Goal: Find specific page/section: Find specific page/section

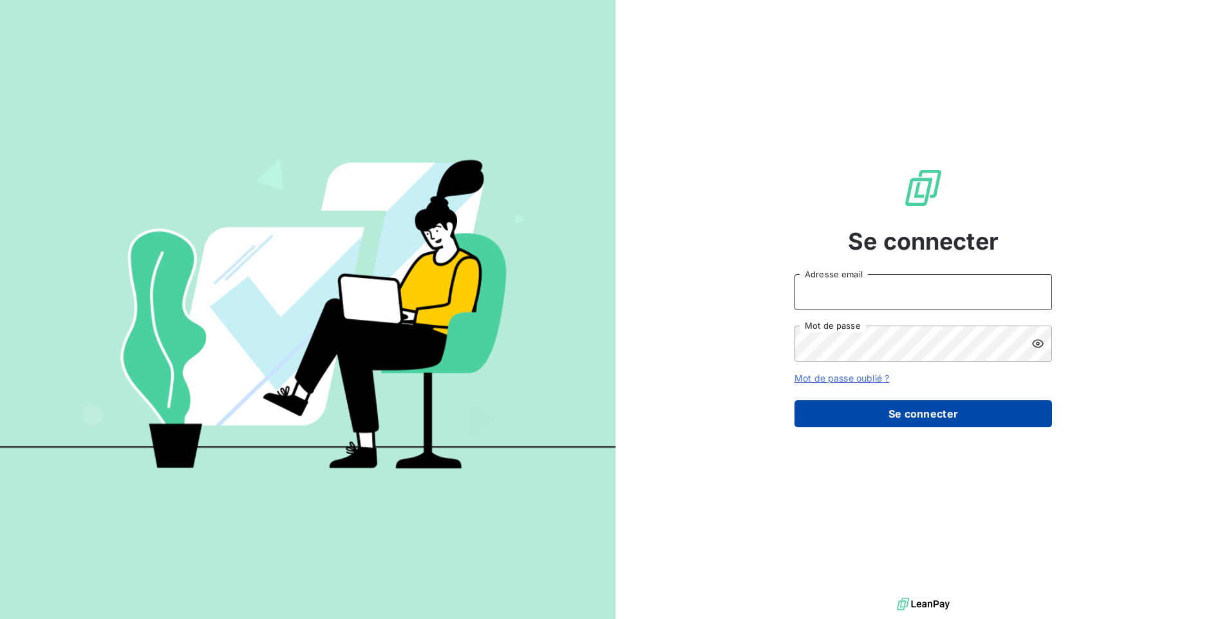
type input "[EMAIL_ADDRESS][DOMAIN_NAME]"
click at [860, 416] on button "Se connecter" at bounding box center [924, 414] width 258 height 27
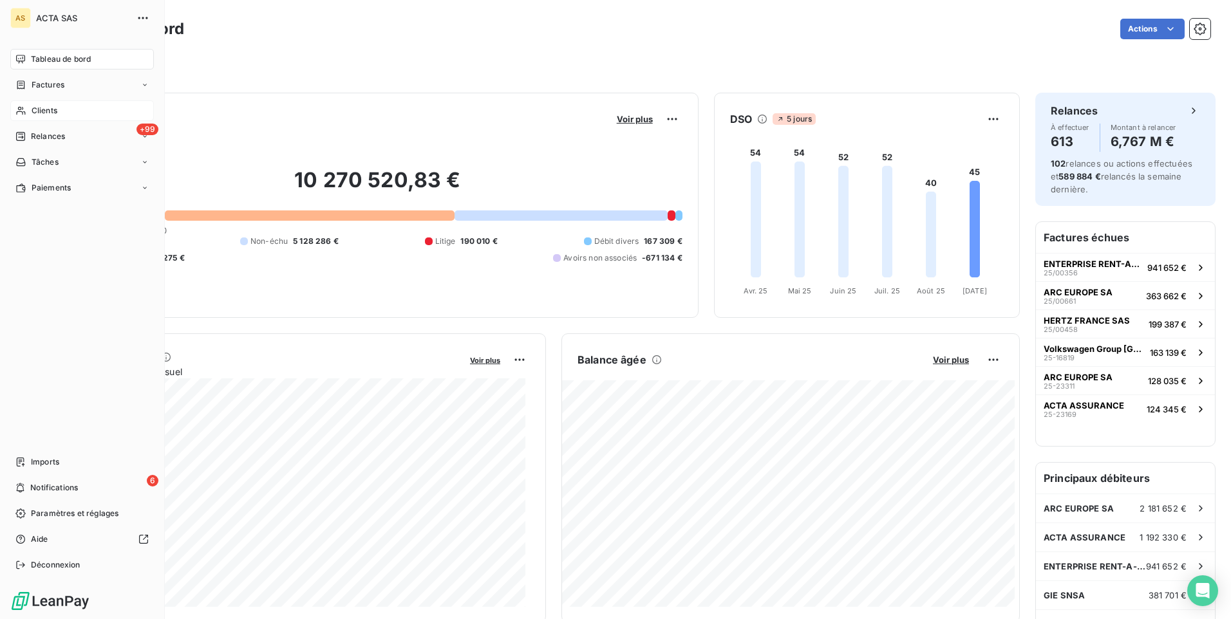
click at [49, 118] on div "Clients" at bounding box center [82, 110] width 144 height 21
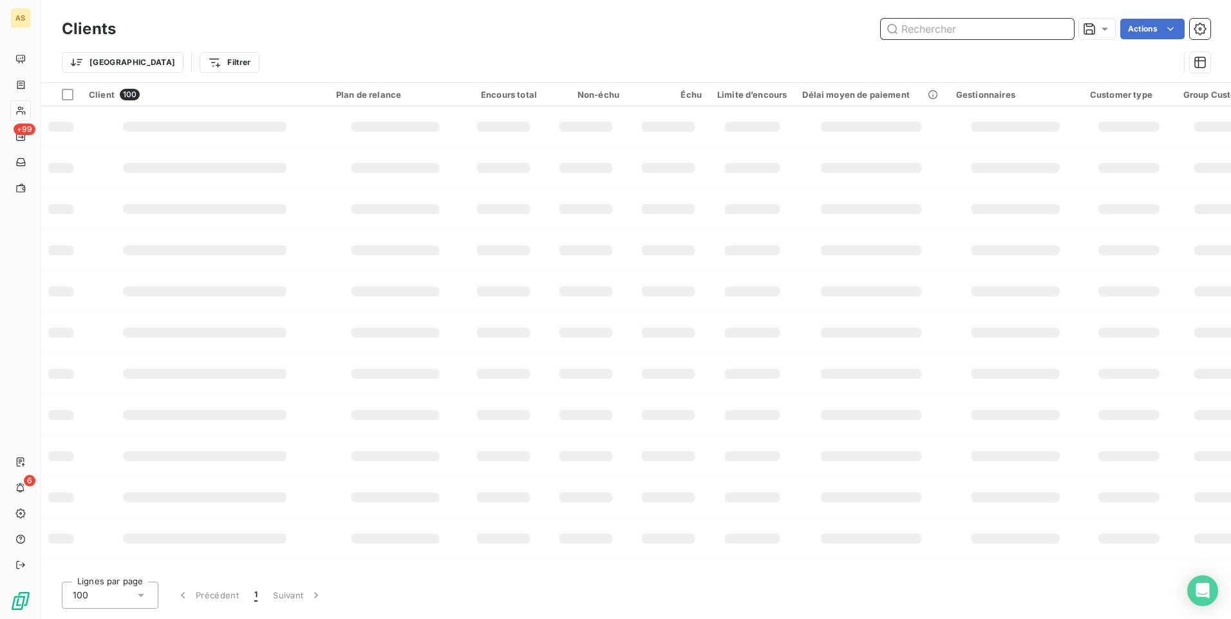
click at [950, 31] on input "text" at bounding box center [977, 29] width 193 height 21
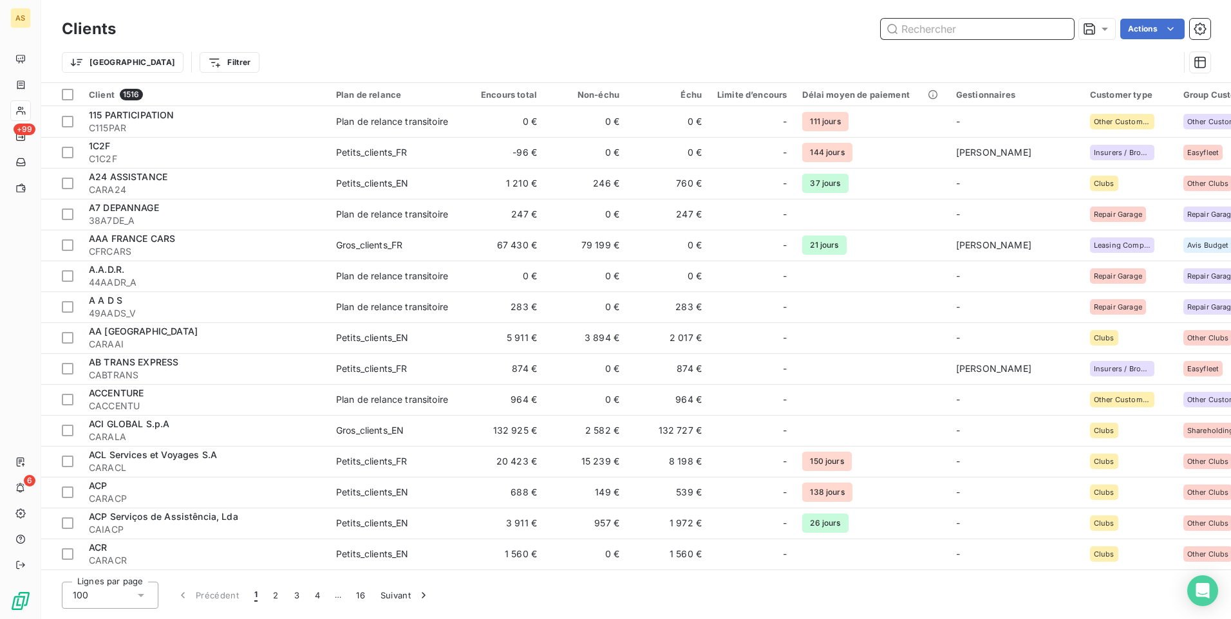
click at [947, 28] on input "text" at bounding box center [977, 29] width 193 height 21
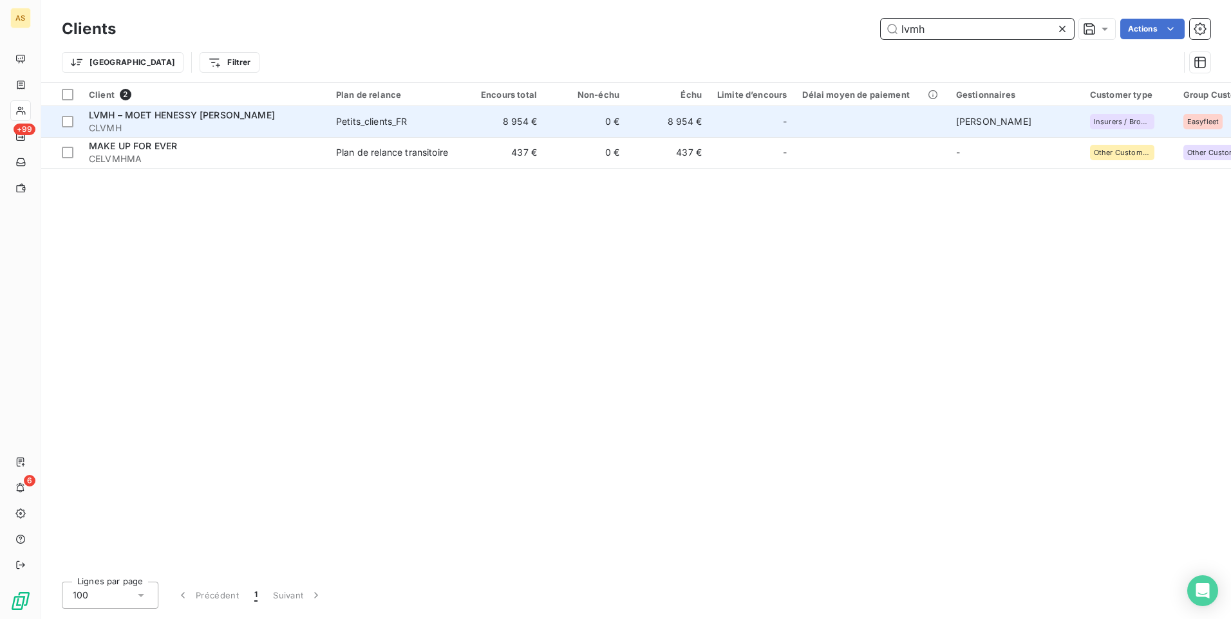
type input "lvmh"
click at [142, 117] on span "LVMH – MOET HENESSY [PERSON_NAME]" at bounding box center [182, 114] width 186 height 11
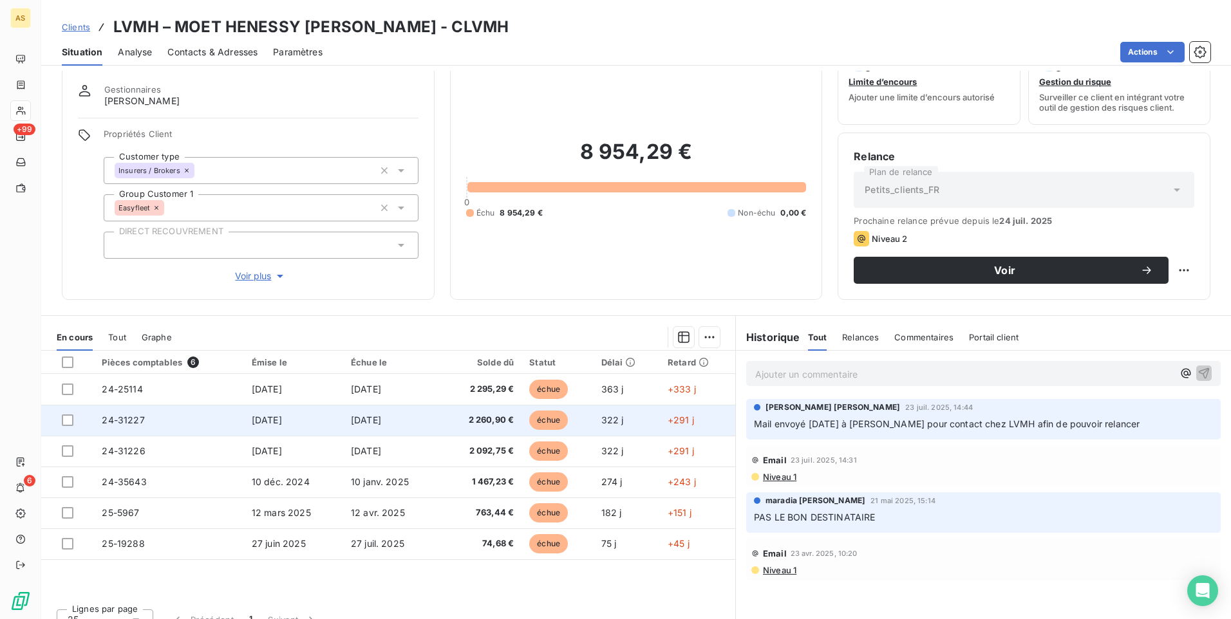
scroll to position [54, 0]
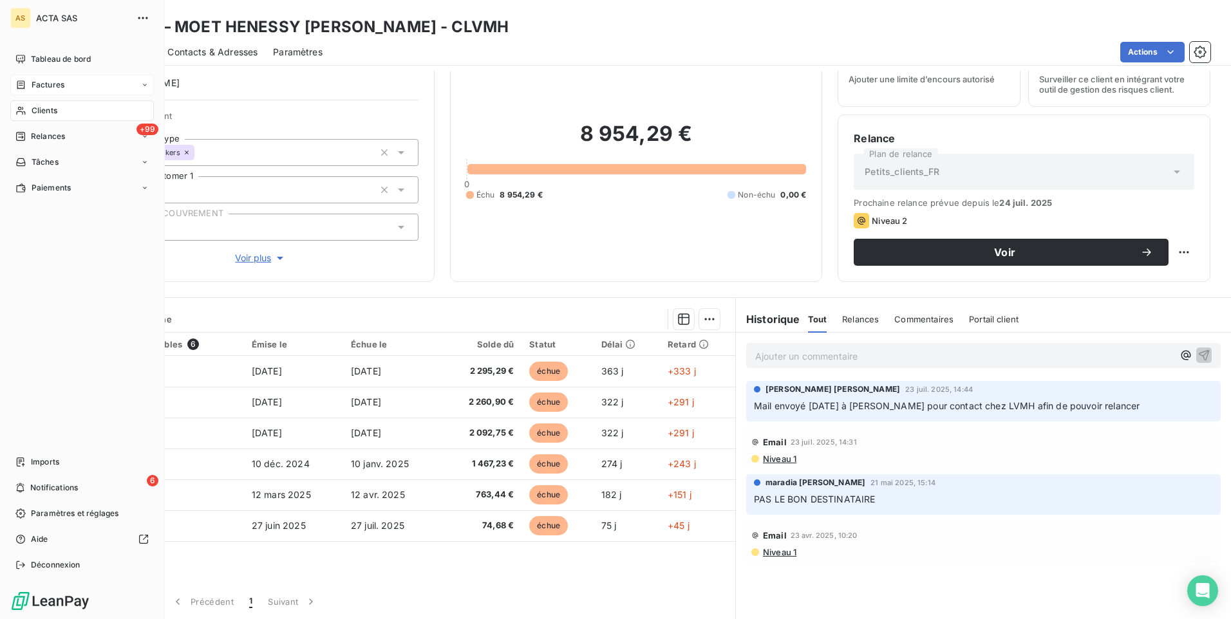
click at [59, 86] on span "Factures" at bounding box center [48, 85] width 33 height 12
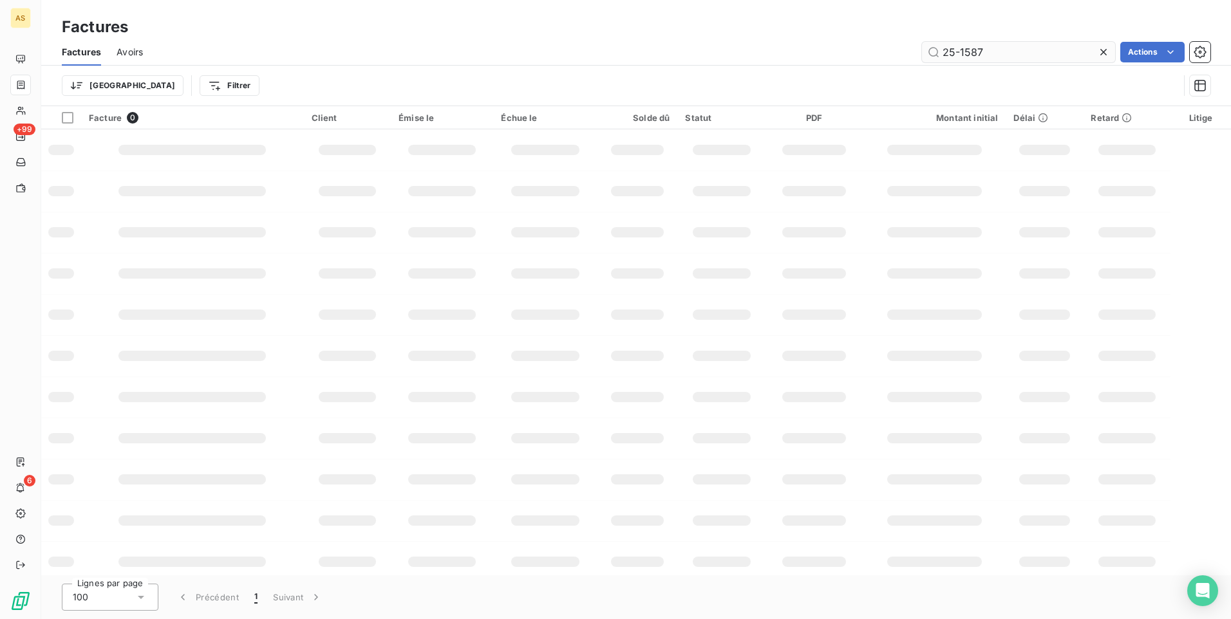
drag, startPoint x: 1009, startPoint y: 54, endPoint x: 933, endPoint y: 53, distance: 76.0
click at [933, 53] on input "25-1587" at bounding box center [1018, 52] width 193 height 21
type input "25-6031"
click at [1140, 48] on html "AS +99 6 Factures Factures Avoirs 25-6031 Actions Trier Filtrer Facture 0 Clien…" at bounding box center [615, 309] width 1231 height 619
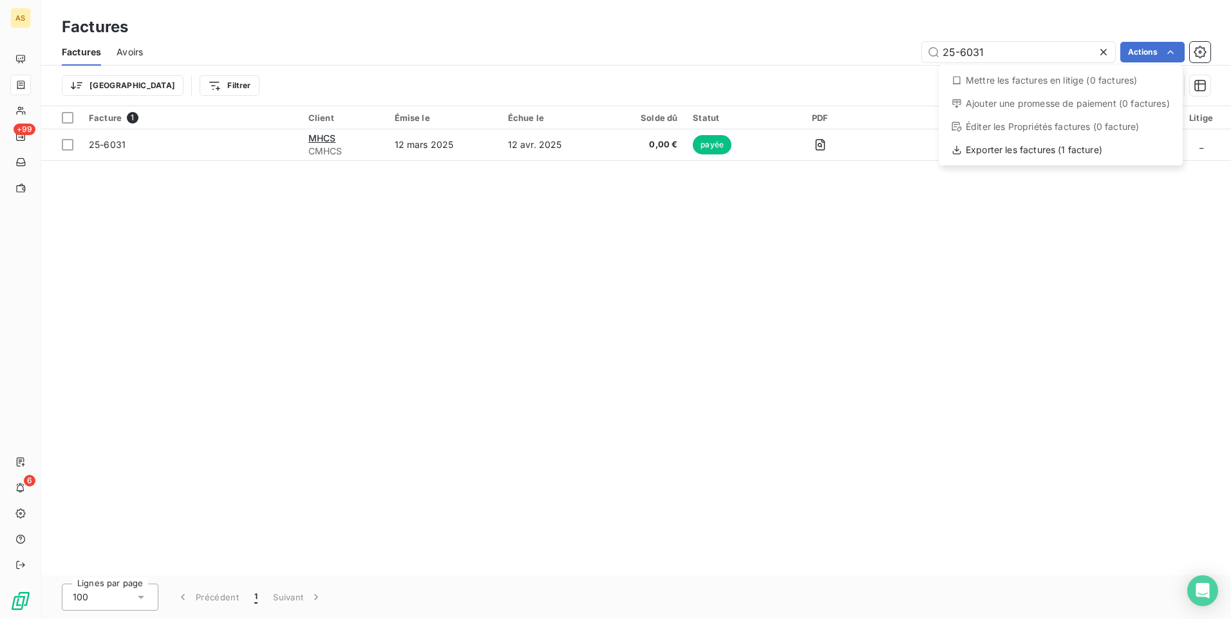
click at [1041, 46] on html "AS +99 6 Factures Factures Avoirs 25-6031 Actions Mettre les factures en litige…" at bounding box center [615, 309] width 1231 height 619
click at [710, 209] on div "Facture 1 Client Émise le Échue le Solde dû Statut PDF Montant initial Délai Re…" at bounding box center [636, 340] width 1190 height 469
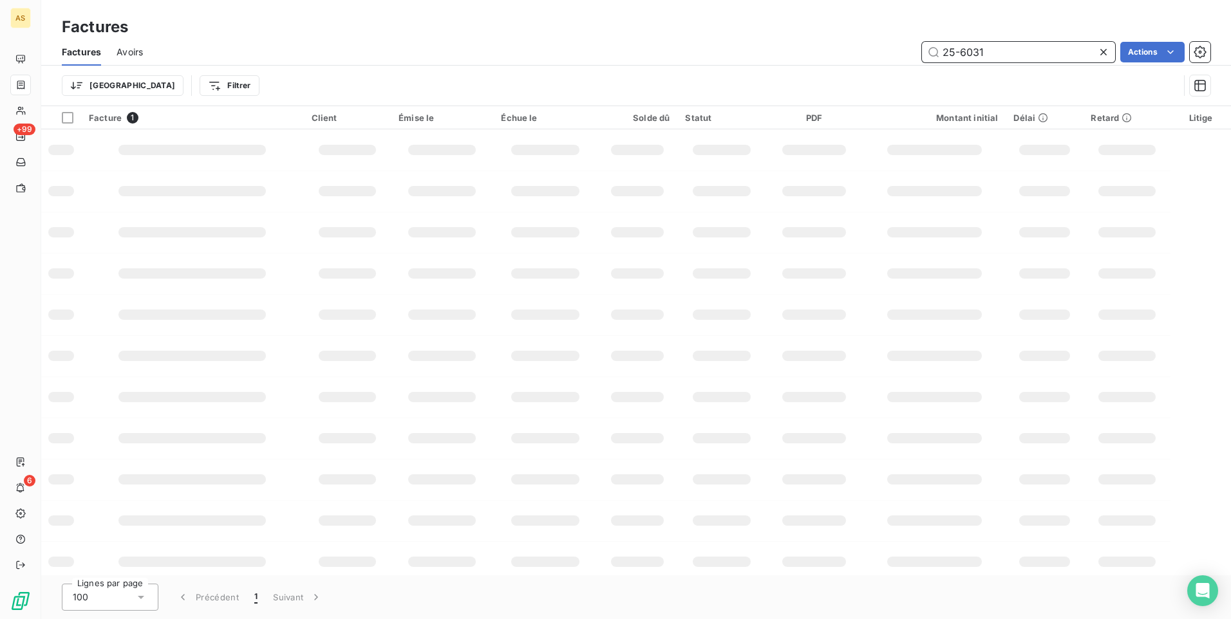
click at [1027, 50] on input "25-6031" at bounding box center [1018, 52] width 193 height 21
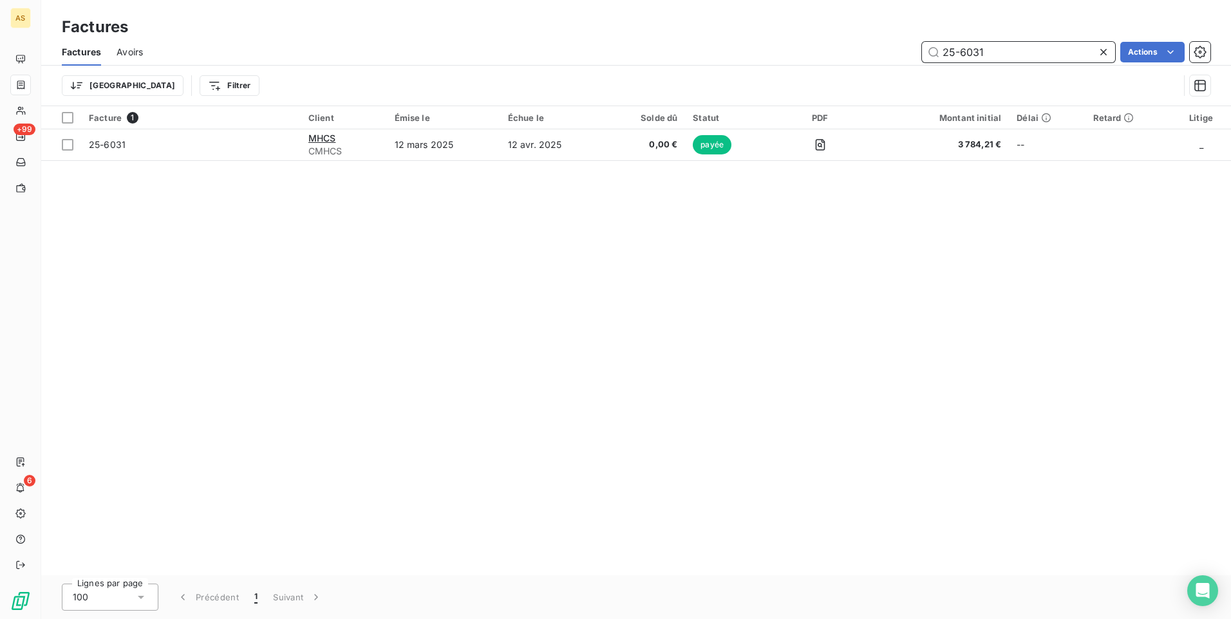
drag, startPoint x: 1027, startPoint y: 50, endPoint x: 934, endPoint y: 53, distance: 93.4
click at [934, 53] on input "25-6031" at bounding box center [1018, 52] width 193 height 21
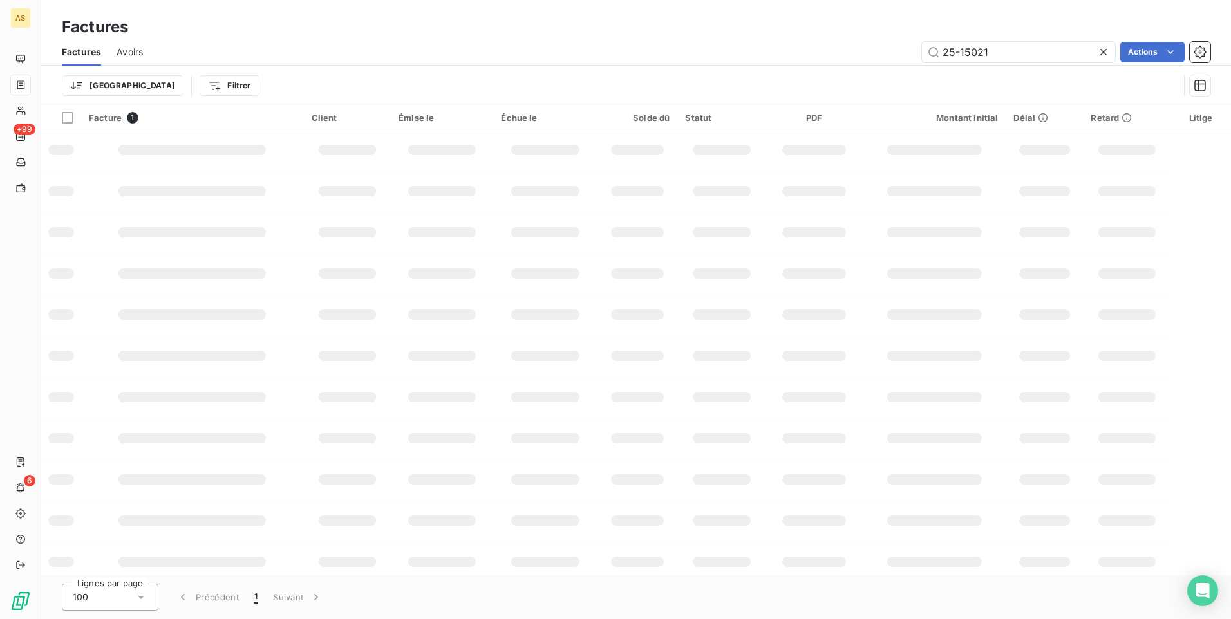
click at [820, 91] on div "Trier Filtrer" at bounding box center [620, 85] width 1117 height 24
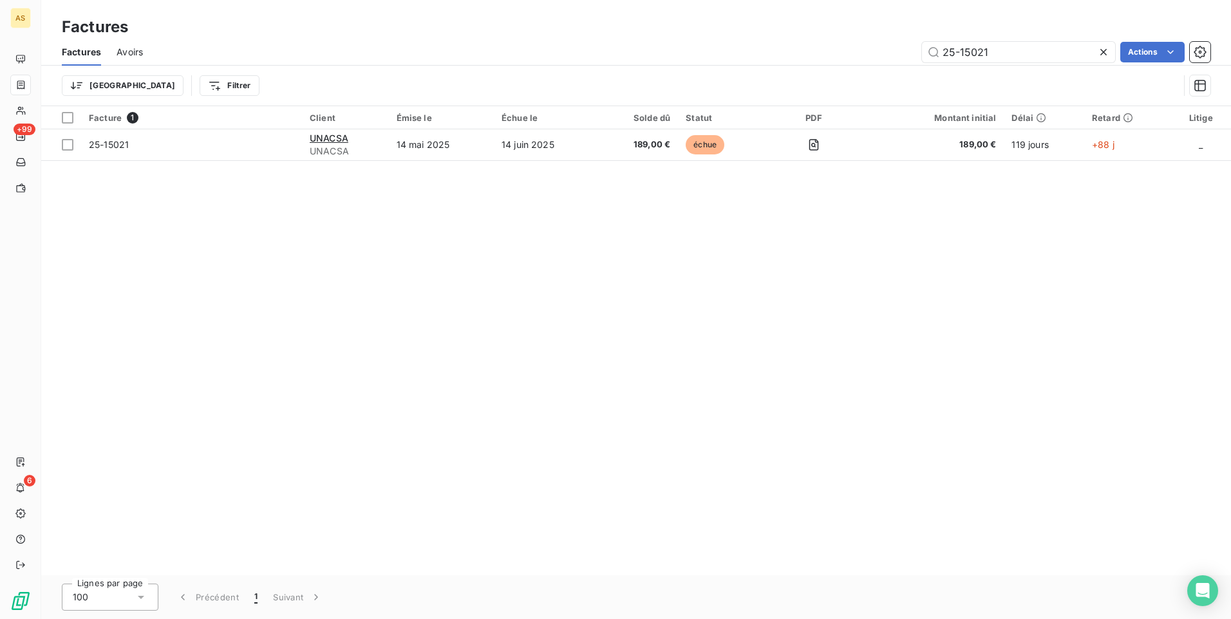
click at [842, 252] on div "Facture 1 Client Émise le Échue le Solde dû Statut PDF Montant initial Délai Re…" at bounding box center [636, 340] width 1190 height 469
click at [983, 48] on input "25-15021" at bounding box center [1018, 52] width 193 height 21
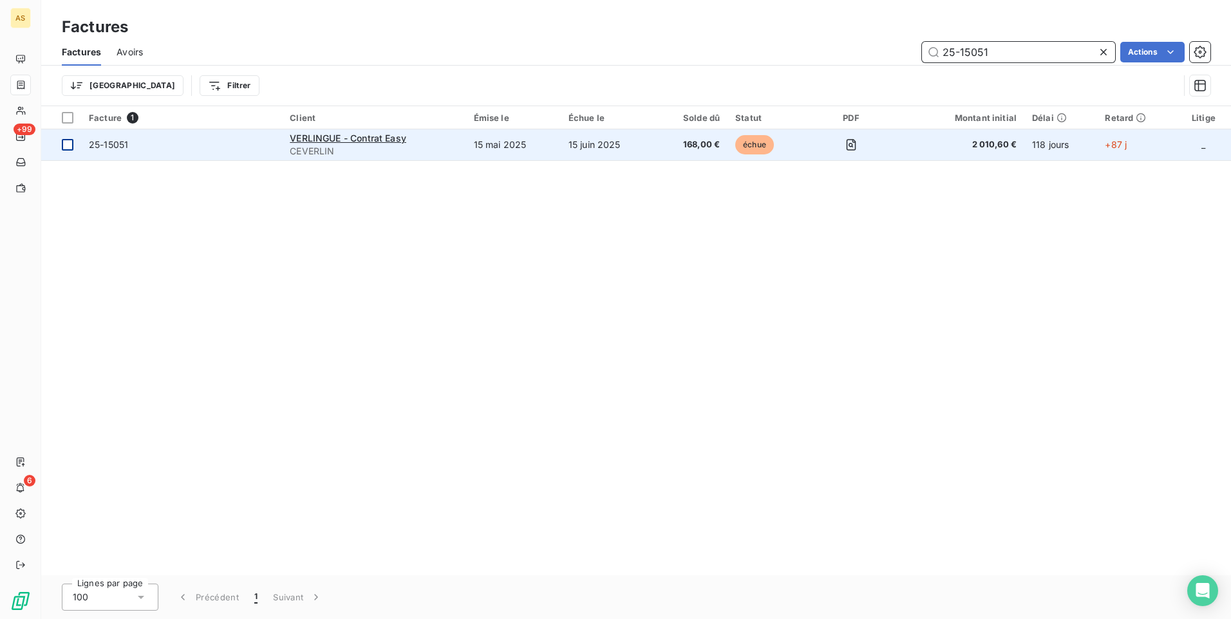
type input "25-15051"
